Goal: Task Accomplishment & Management: Use online tool/utility

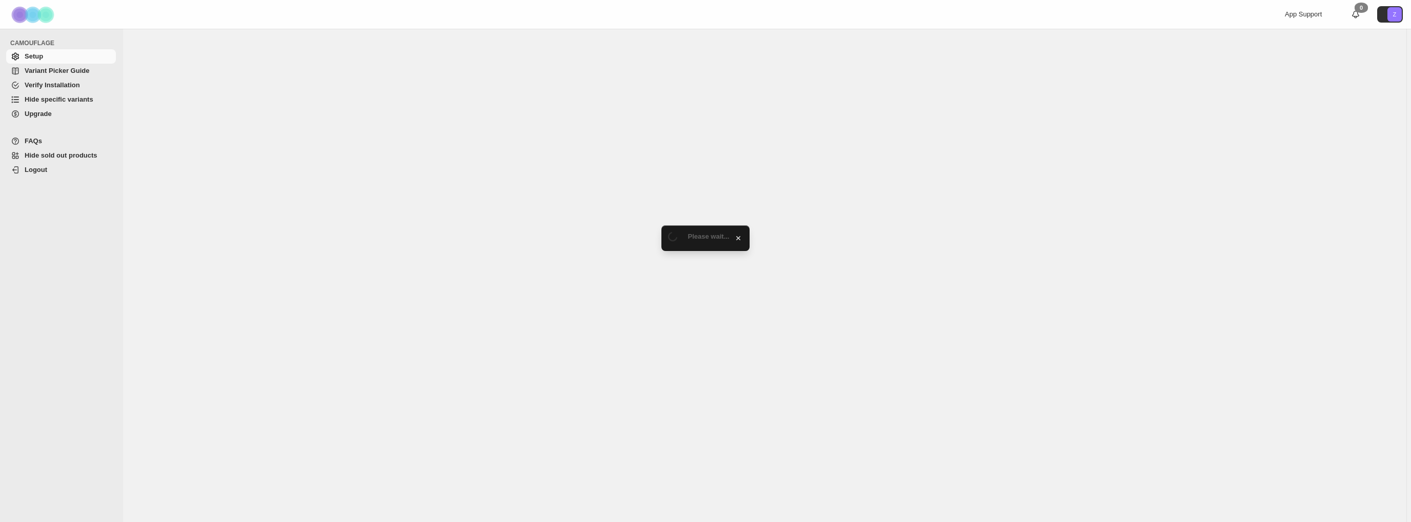
drag, startPoint x: 0, startPoint y: 0, endPoint x: 55, endPoint y: 100, distance: 114.1
click at [55, 100] on span "Hide specific variants" at bounding box center [59, 99] width 69 height 8
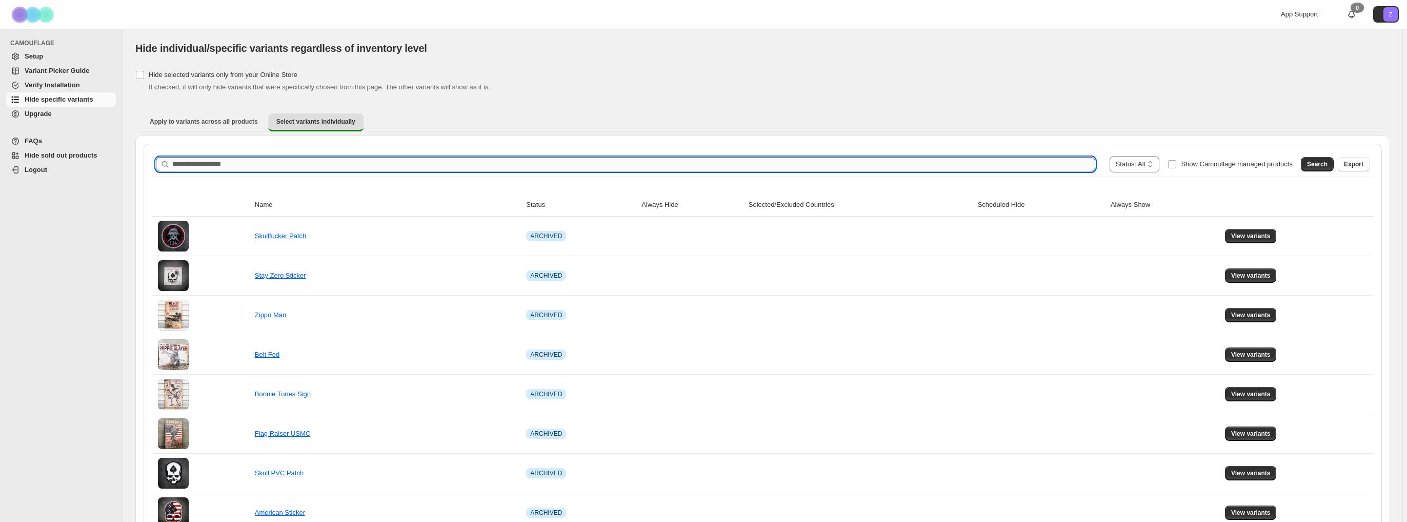
click at [298, 163] on input "Search product name" at bounding box center [633, 164] width 923 height 14
type input "******"
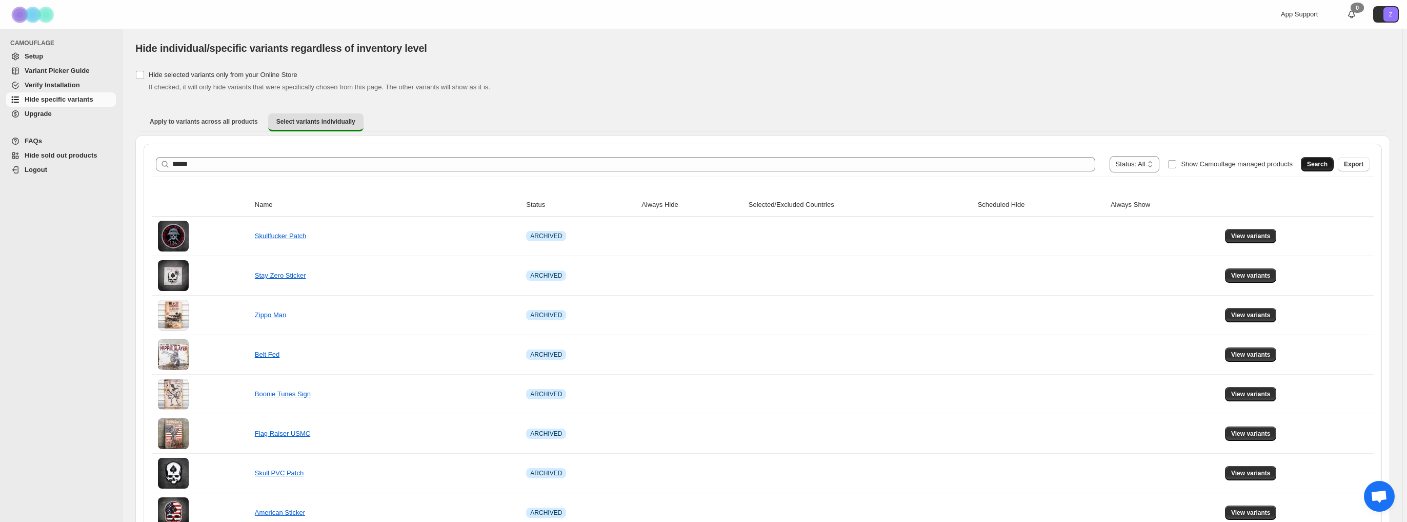
click at [1321, 163] on span "Search" at bounding box center [1317, 164] width 21 height 8
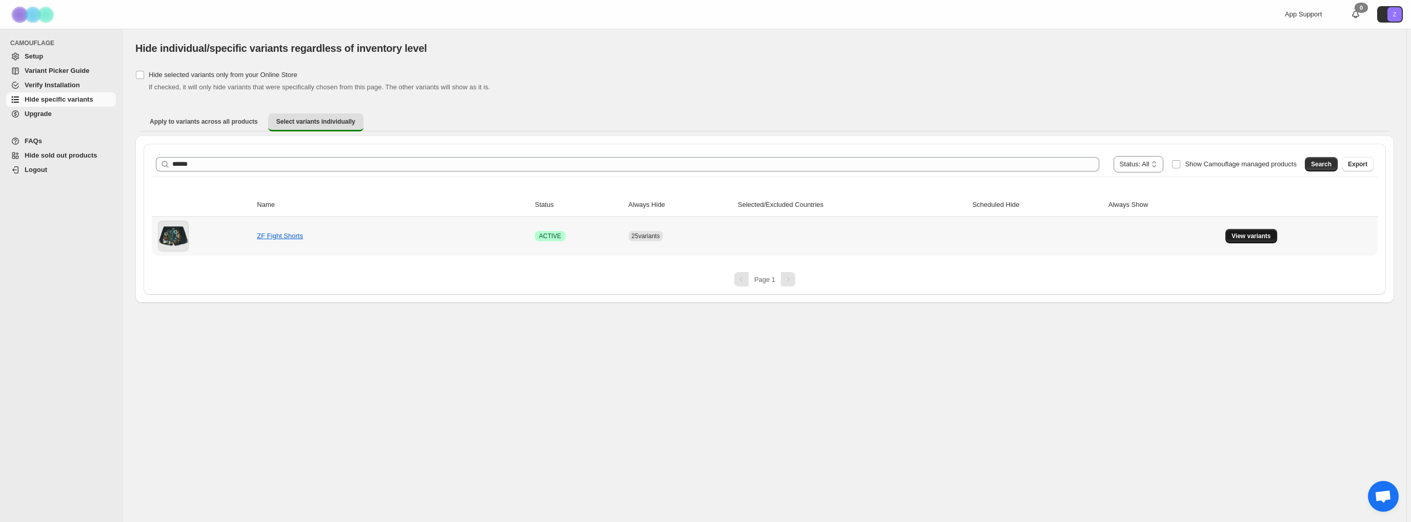
click at [1249, 240] on button "View variants" at bounding box center [1252, 236] width 52 height 14
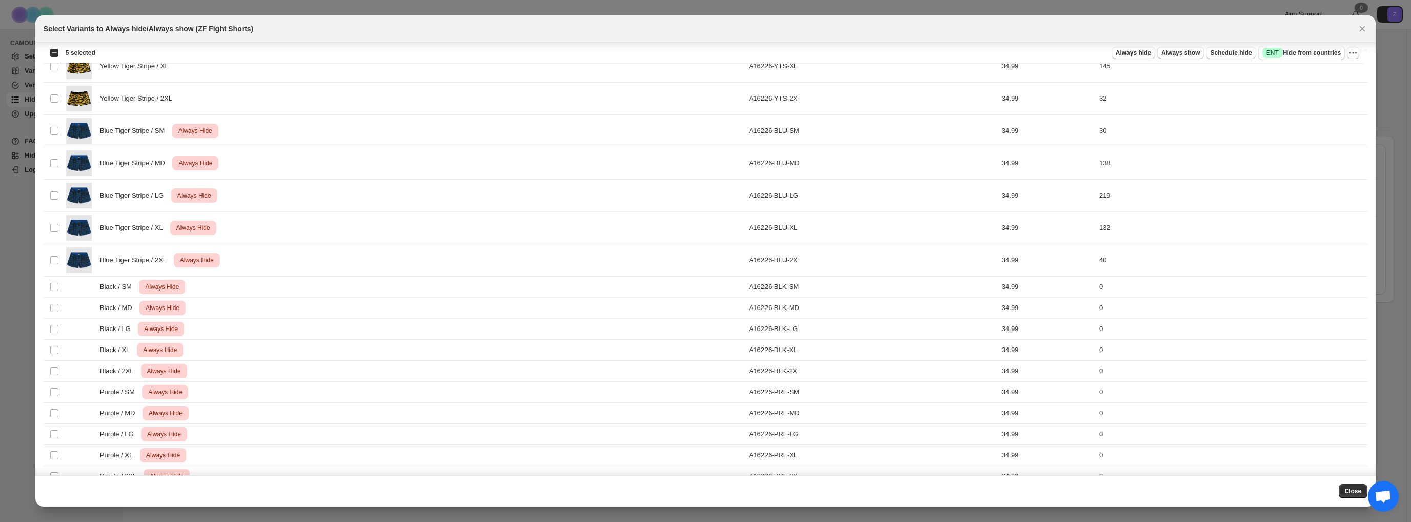
scroll to position [636, 0]
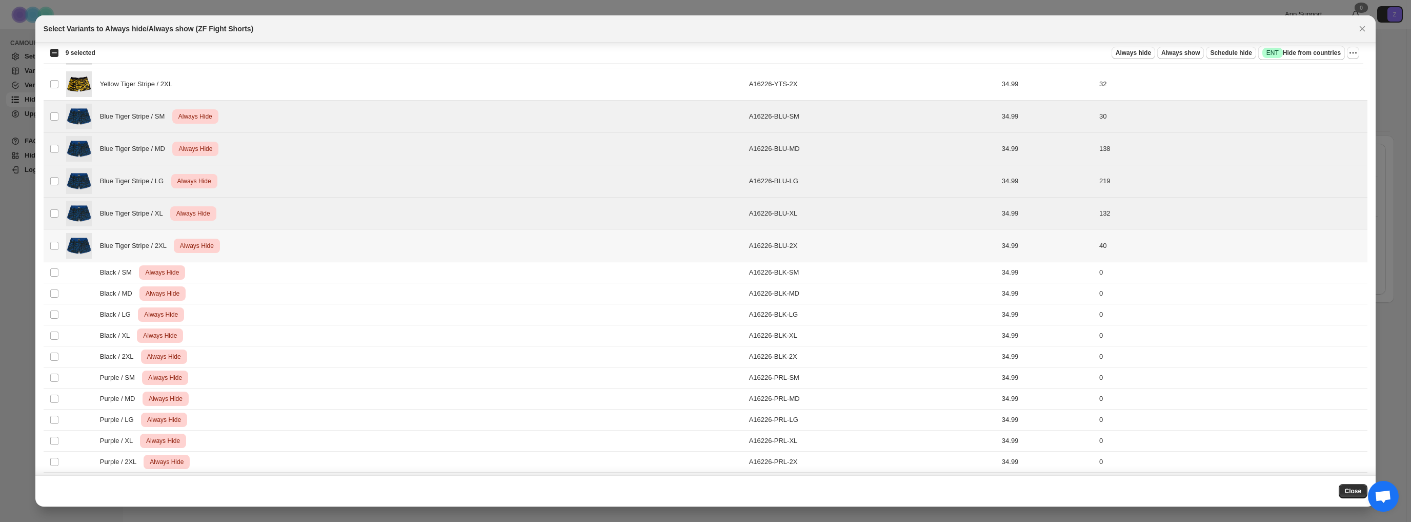
click at [59, 241] on td "Select product variant" at bounding box center [53, 246] width 19 height 32
click at [1352, 54] on icon "More actions" at bounding box center [1353, 53] width 10 height 10
click at [1299, 71] on span "Undo always hide" at bounding box center [1305, 73] width 53 height 8
